Goal: Information Seeking & Learning: Learn about a topic

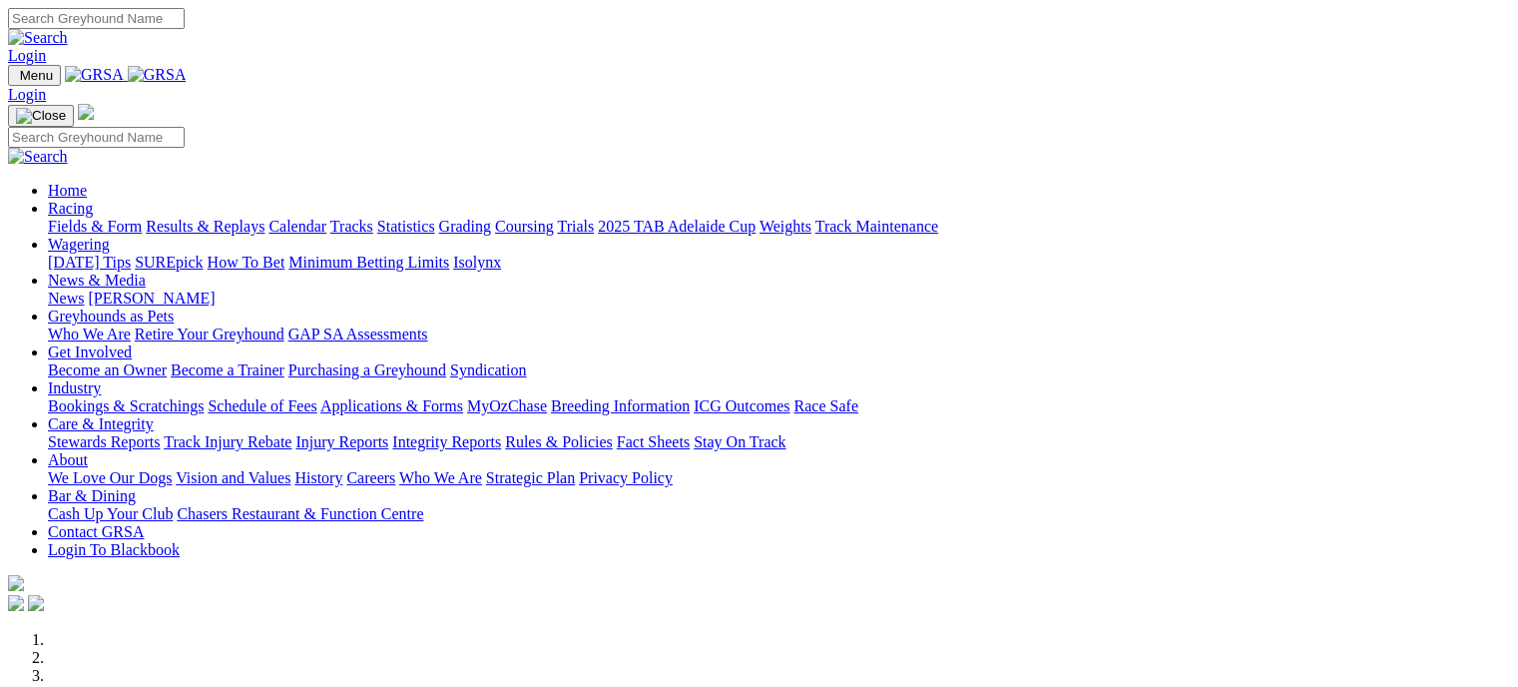
click at [93, 200] on link "Racing" at bounding box center [70, 208] width 45 height 17
click at [326, 218] on link "Calendar" at bounding box center [297, 226] width 58 height 17
